Goal: Task Accomplishment & Management: Manage account settings

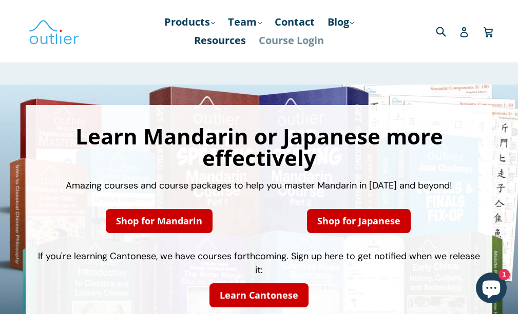
click at [297, 36] on link "Course Login" at bounding box center [290, 40] width 75 height 18
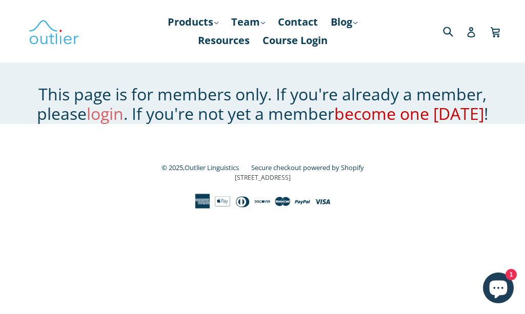
click at [87, 115] on link "login" at bounding box center [105, 114] width 37 height 22
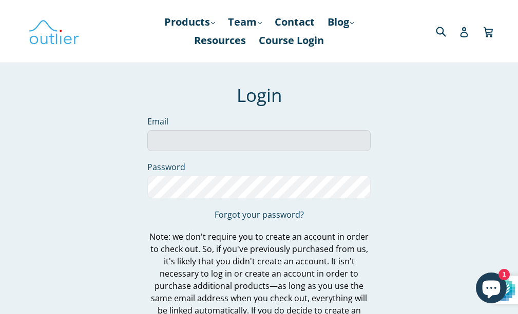
scroll to position [21, 0]
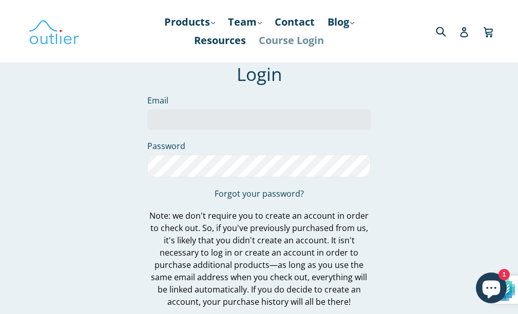
click at [307, 36] on link "Course Login" at bounding box center [290, 40] width 75 height 18
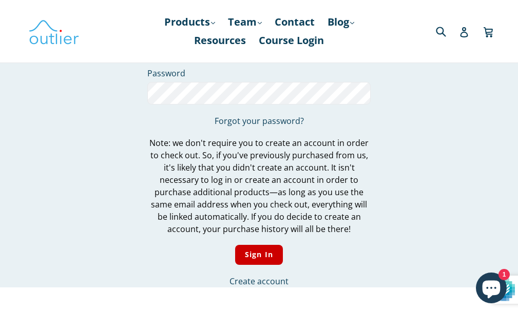
scroll to position [0, 0]
